Goal: Check status: Check status

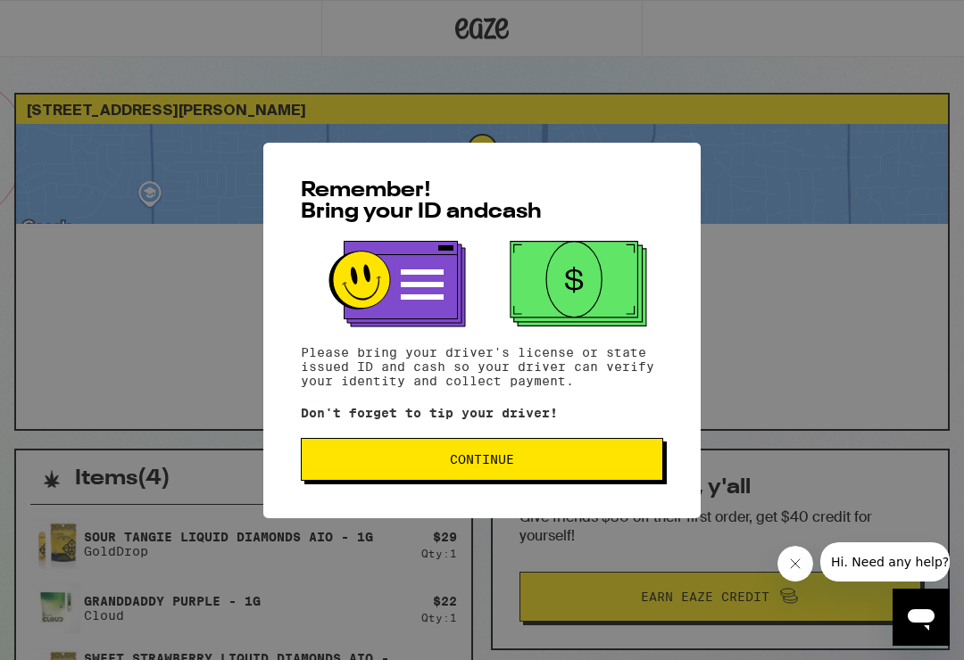
click at [431, 459] on span "Continue" at bounding box center [482, 459] width 332 height 12
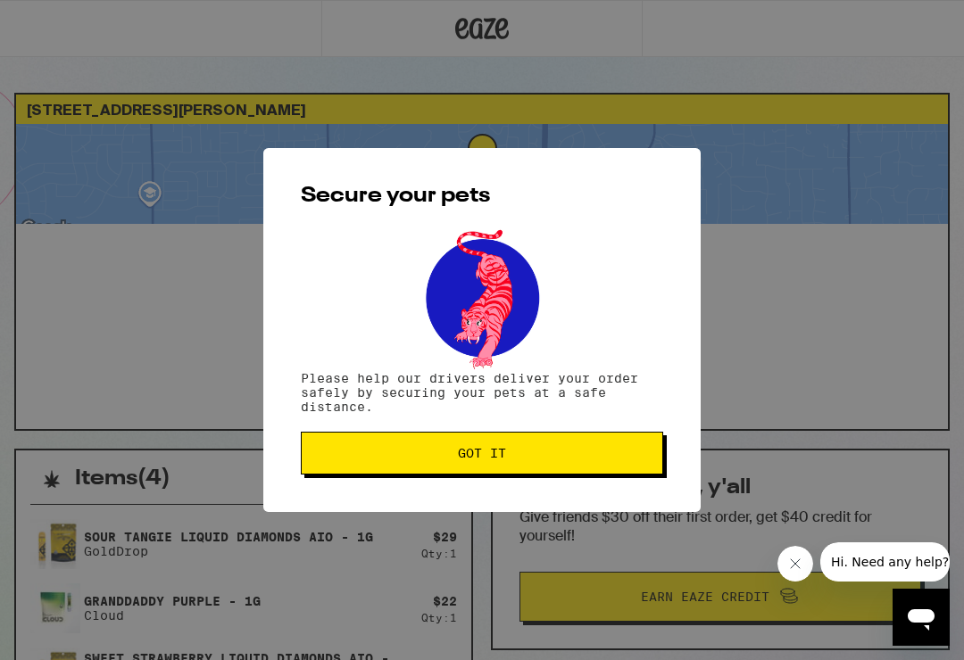
click at [419, 460] on span "Got it" at bounding box center [482, 453] width 332 height 12
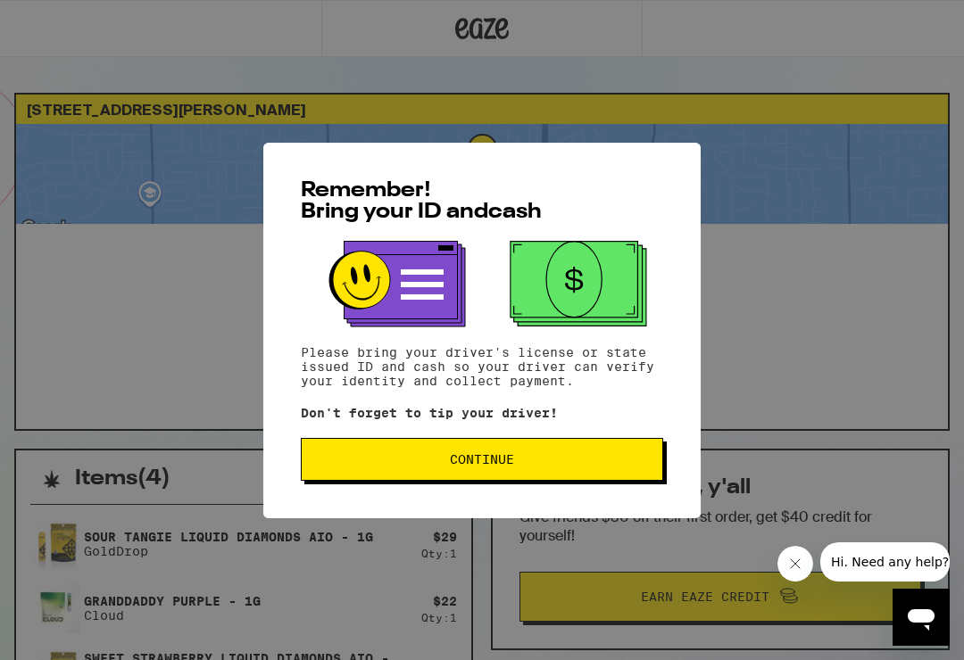
click at [496, 463] on span "Continue" at bounding box center [482, 459] width 64 height 12
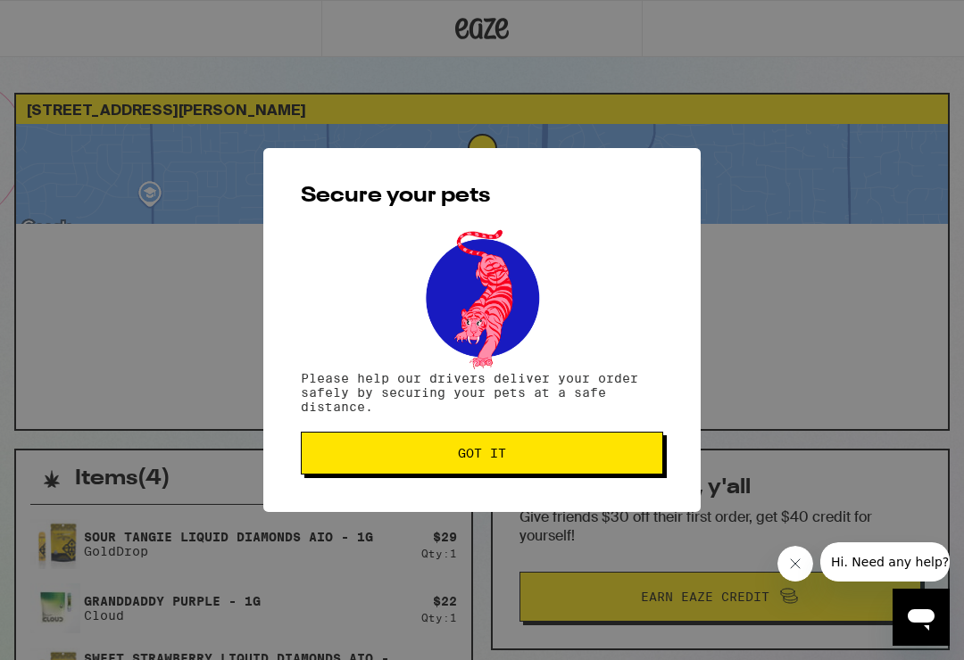
click at [519, 451] on button "Got it" at bounding box center [482, 453] width 362 height 43
click at [502, 454] on span "Got it" at bounding box center [482, 453] width 48 height 12
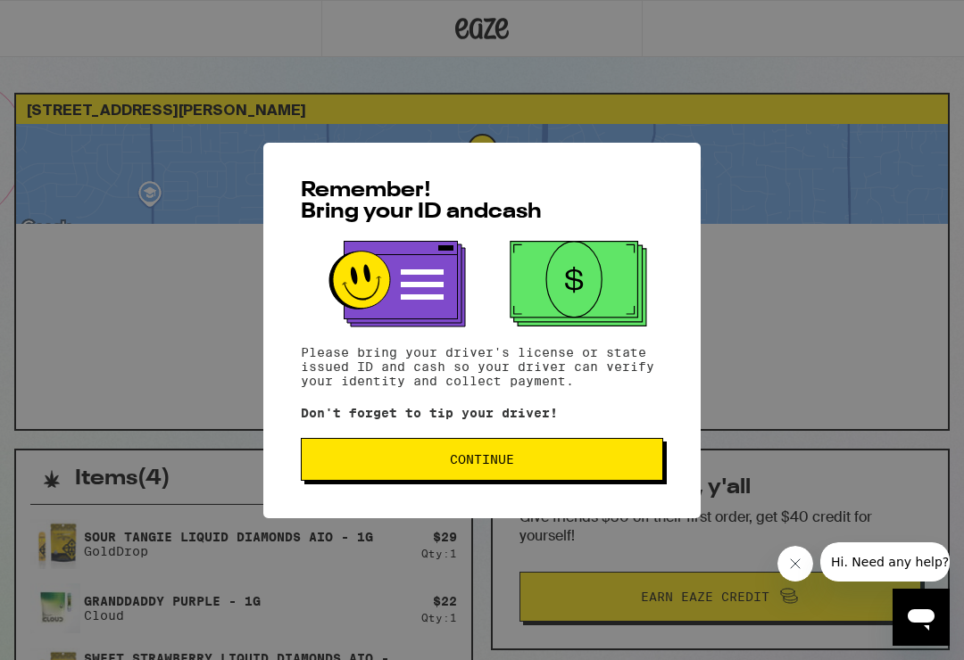
click at [486, 452] on button "Continue" at bounding box center [482, 459] width 362 height 43
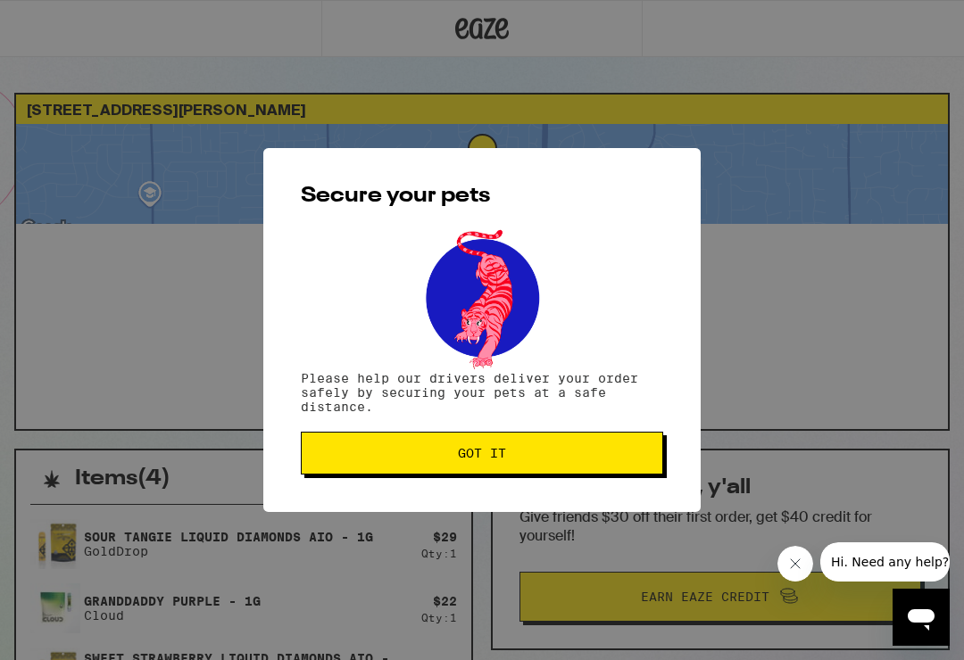
click at [518, 450] on button "Got it" at bounding box center [482, 453] width 362 height 43
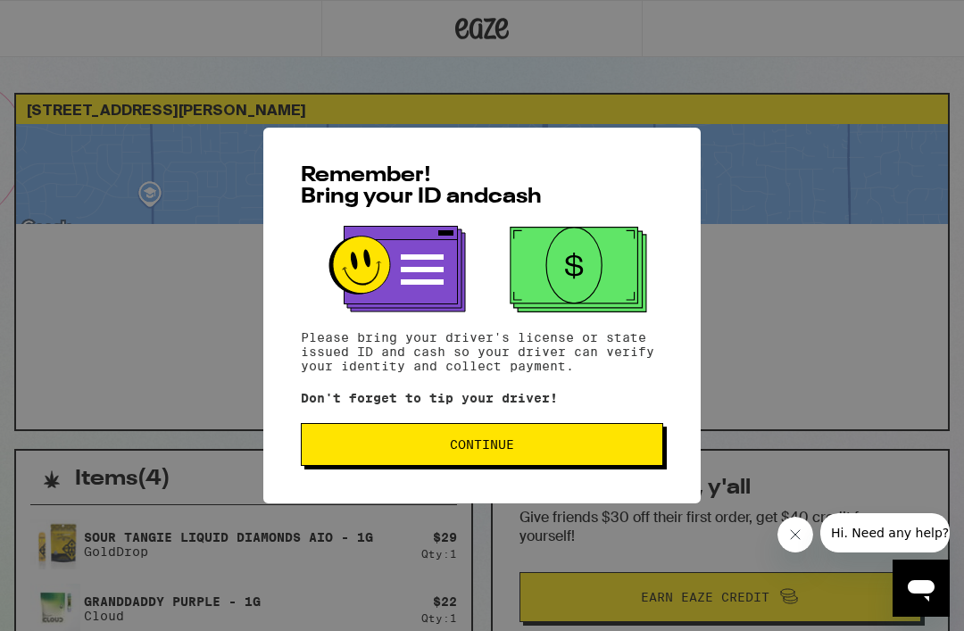
click at [770, 348] on div "Remember! Bring your ID and cash Please bring your driver's license or state is…" at bounding box center [482, 315] width 964 height 631
click at [453, 432] on button "Continue" at bounding box center [482, 444] width 362 height 43
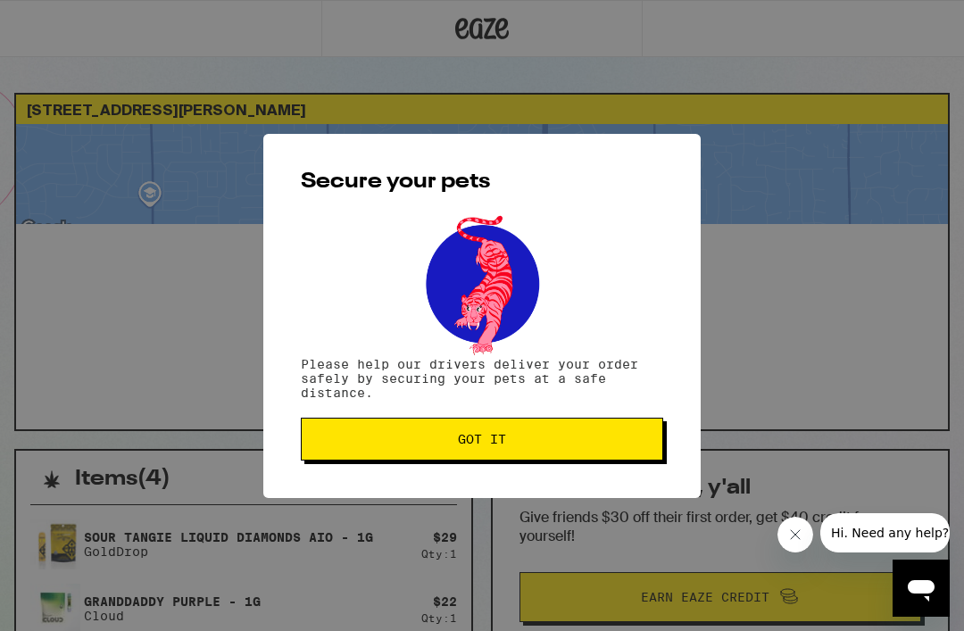
click at [438, 444] on span "Got it" at bounding box center [482, 439] width 332 height 12
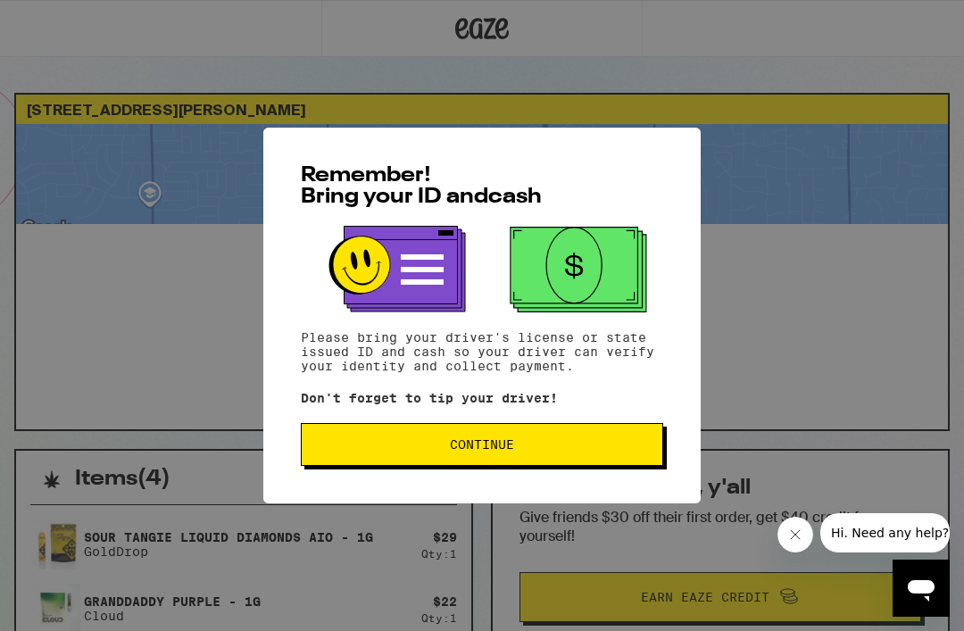
click at [772, 244] on div "Remember! Bring your ID and cash Please bring your driver's license or state is…" at bounding box center [482, 315] width 964 height 631
click at [424, 436] on button "Continue" at bounding box center [482, 444] width 362 height 43
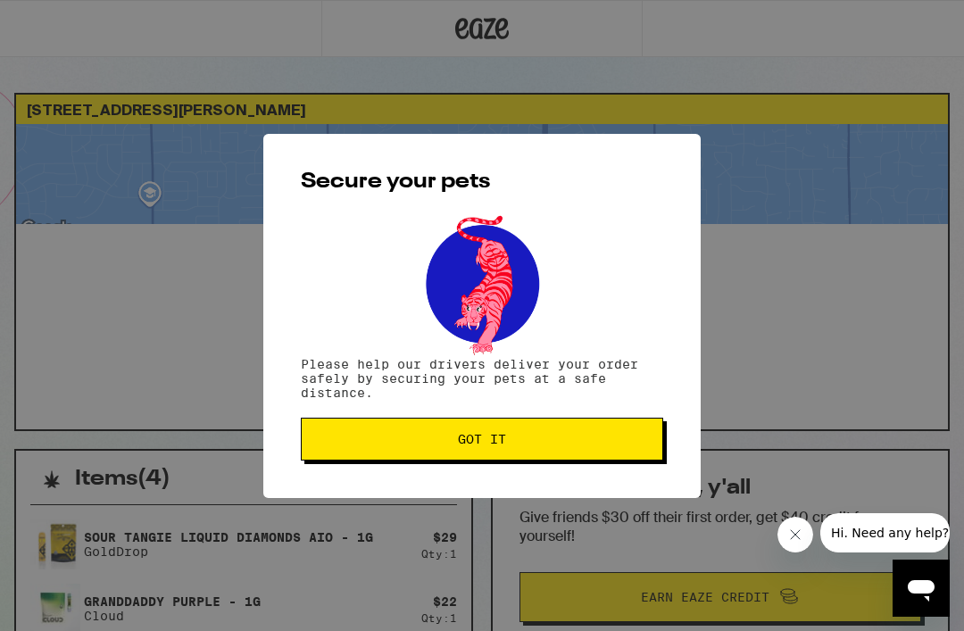
click at [454, 449] on button "Got it" at bounding box center [482, 439] width 362 height 43
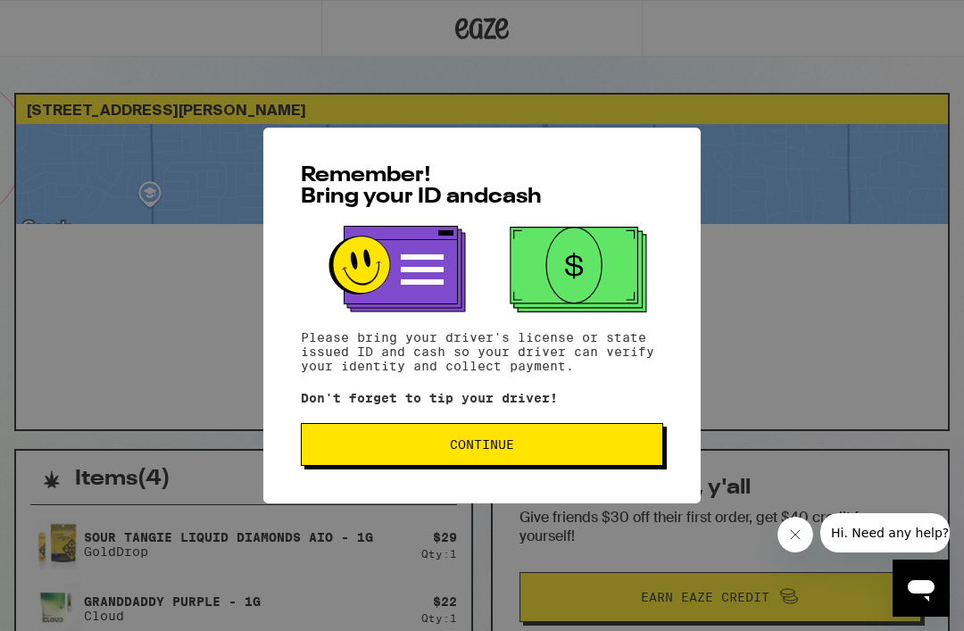
click at [442, 444] on span "Continue" at bounding box center [482, 444] width 332 height 12
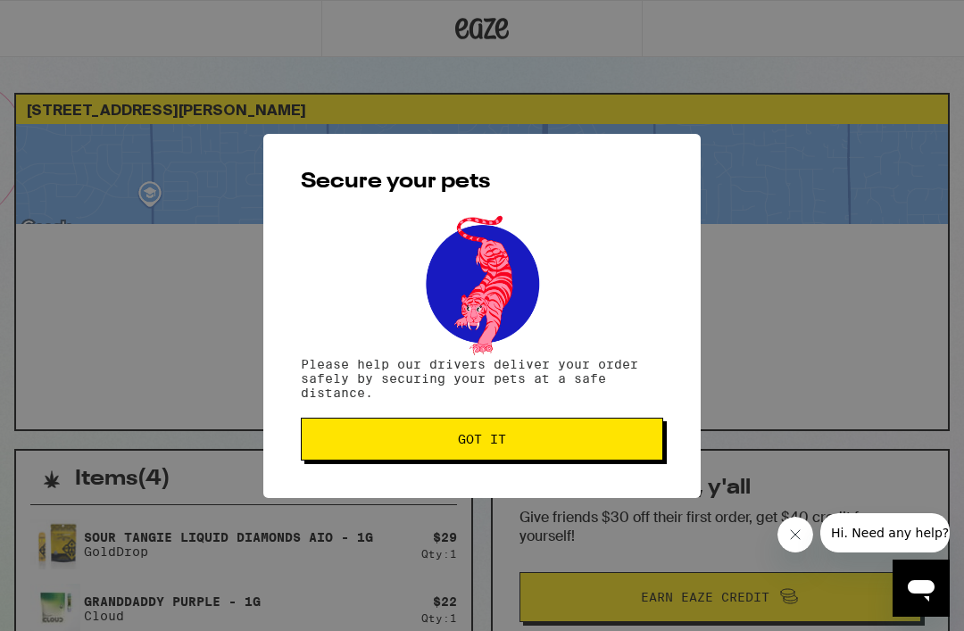
click at [423, 436] on button "Got it" at bounding box center [482, 439] width 362 height 43
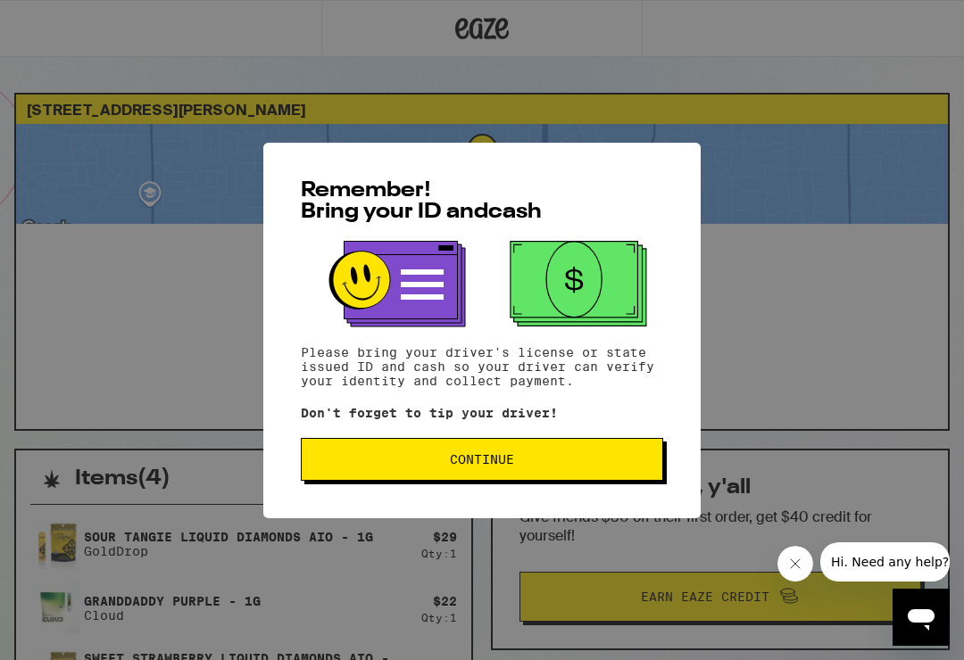
click at [481, 458] on span "Continue" at bounding box center [482, 459] width 64 height 12
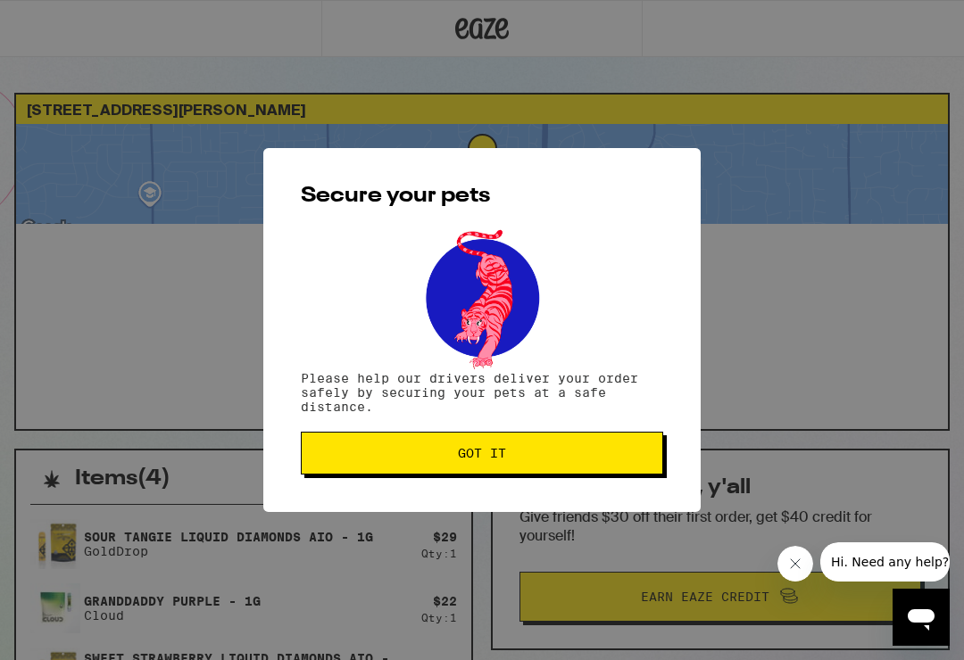
click at [461, 454] on span "Got it" at bounding box center [482, 453] width 48 height 12
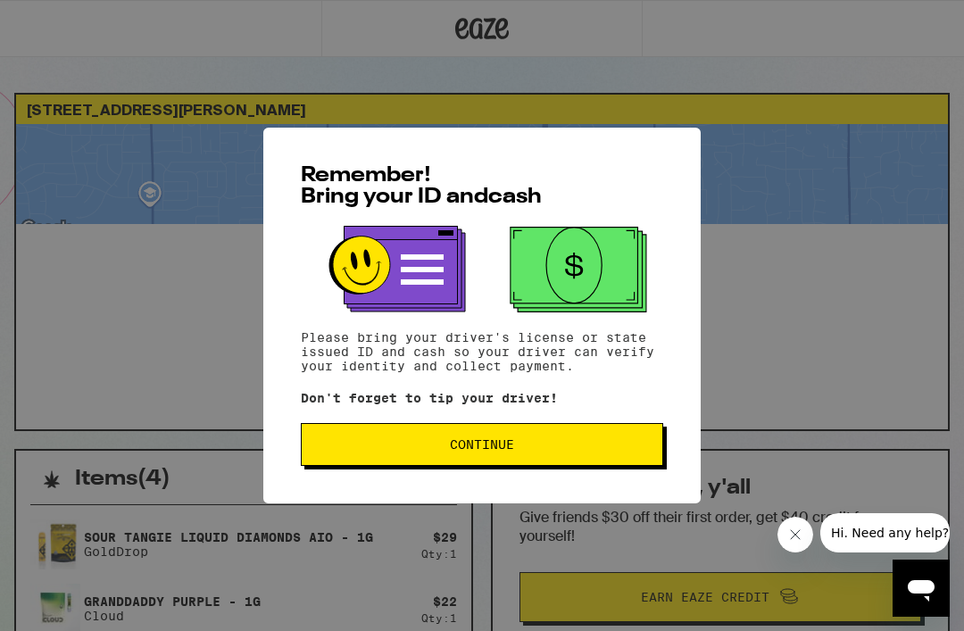
click at [456, 441] on span "Continue" at bounding box center [482, 444] width 64 height 12
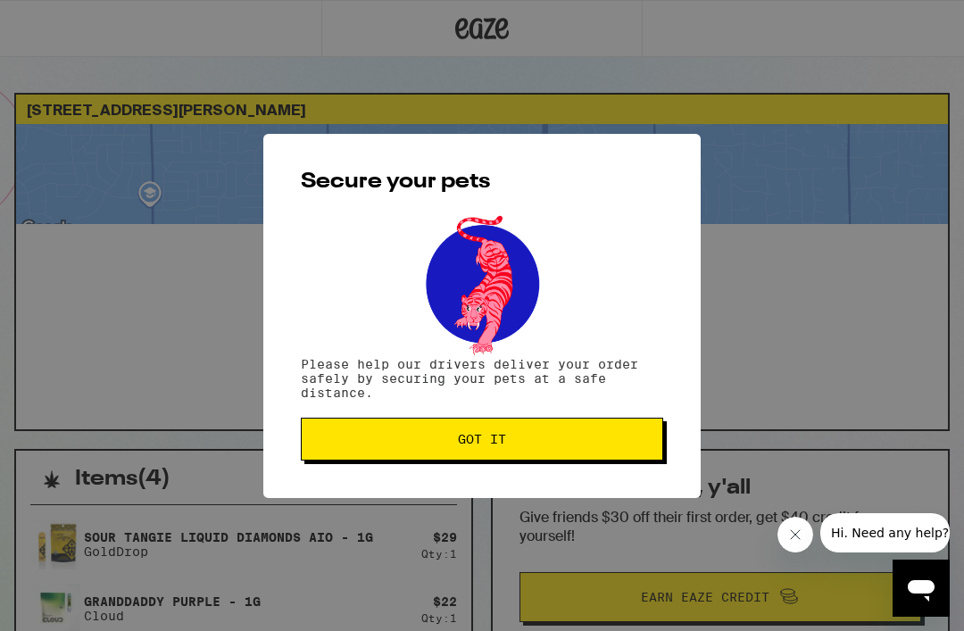
click at [452, 444] on span "Got it" at bounding box center [482, 439] width 332 height 12
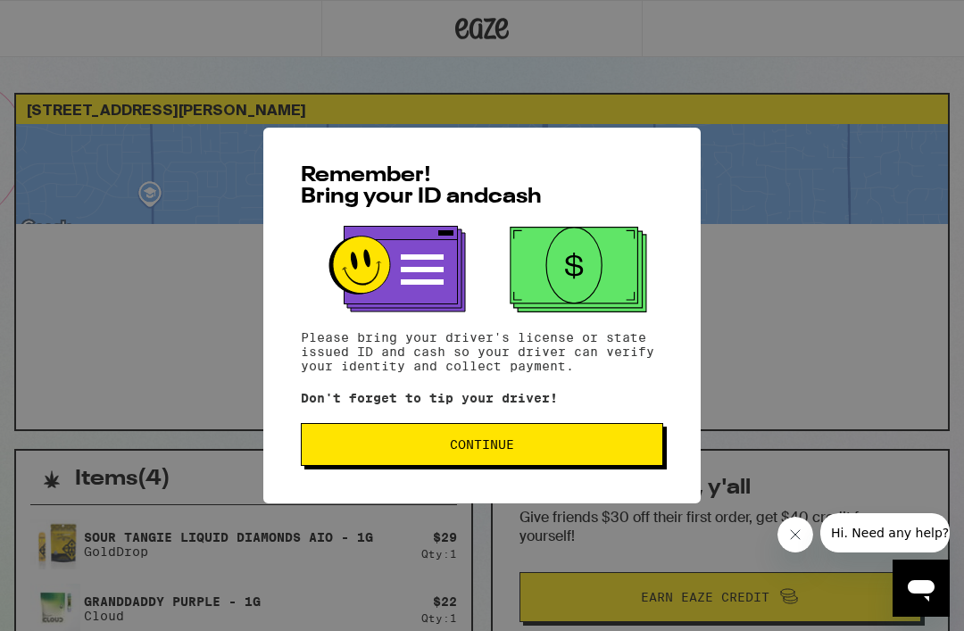
click at [459, 461] on button "Continue" at bounding box center [482, 444] width 362 height 43
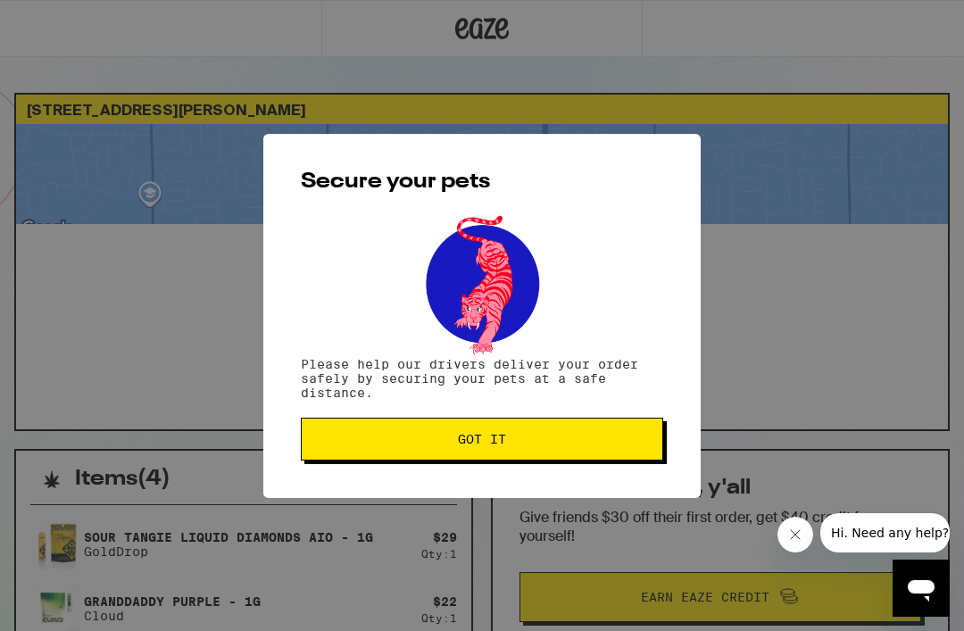
click at [466, 443] on span "Got it" at bounding box center [482, 439] width 48 height 12
